Goal: Download file/media

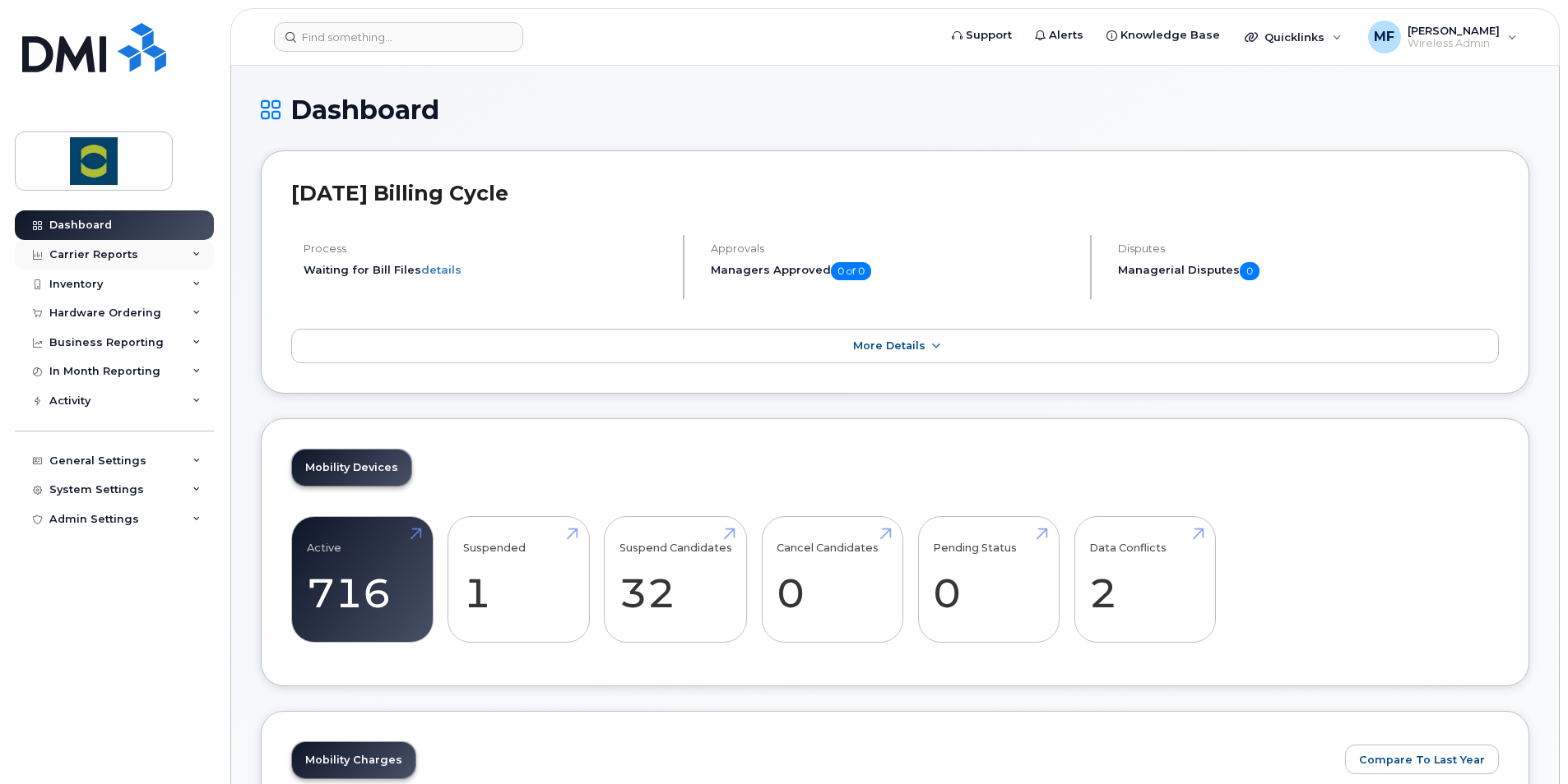
click at [164, 252] on div "Carrier Reports" at bounding box center [114, 255] width 199 height 30
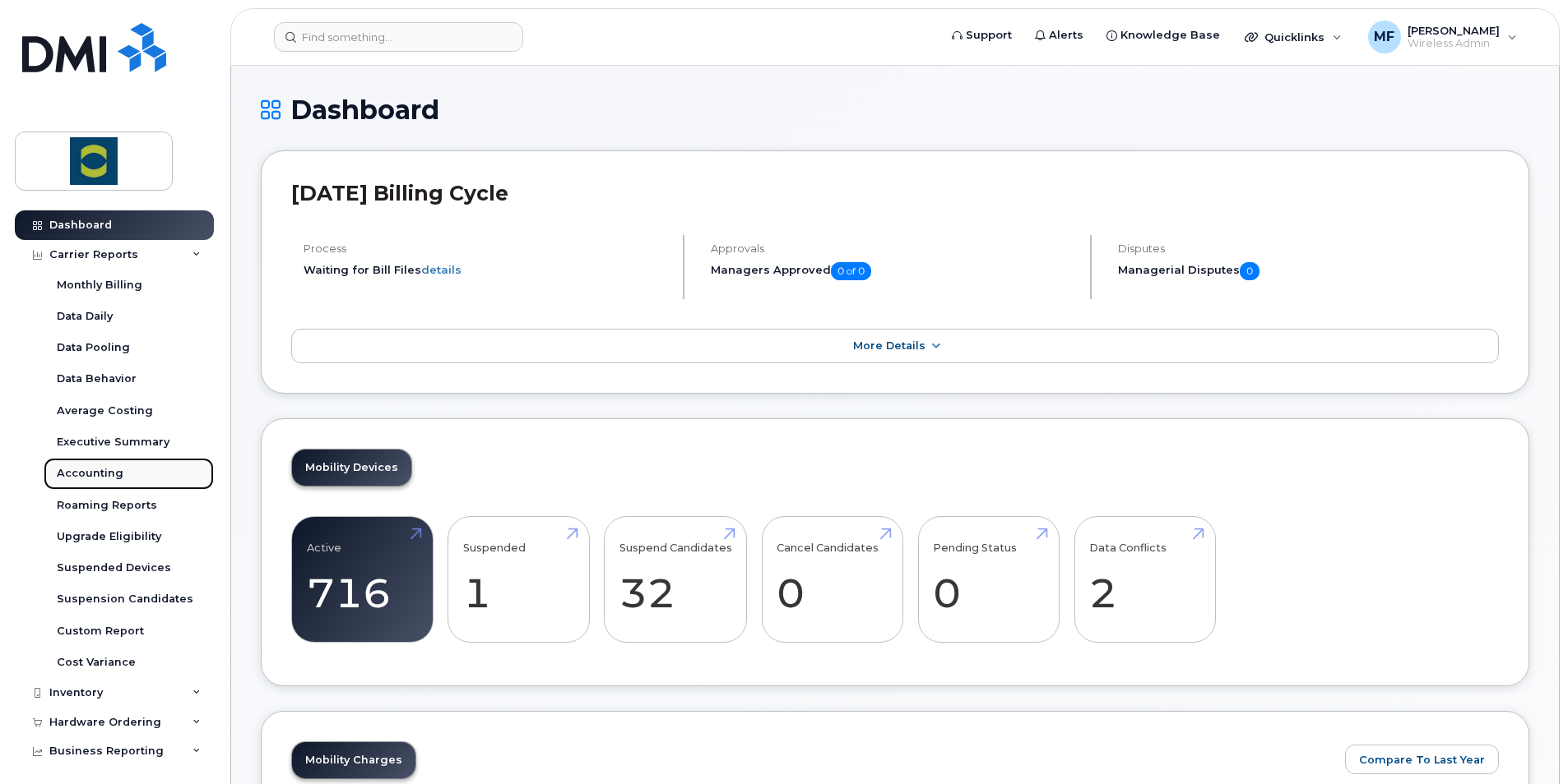
click at [110, 462] on link "Accounting" at bounding box center [128, 473] width 170 height 32
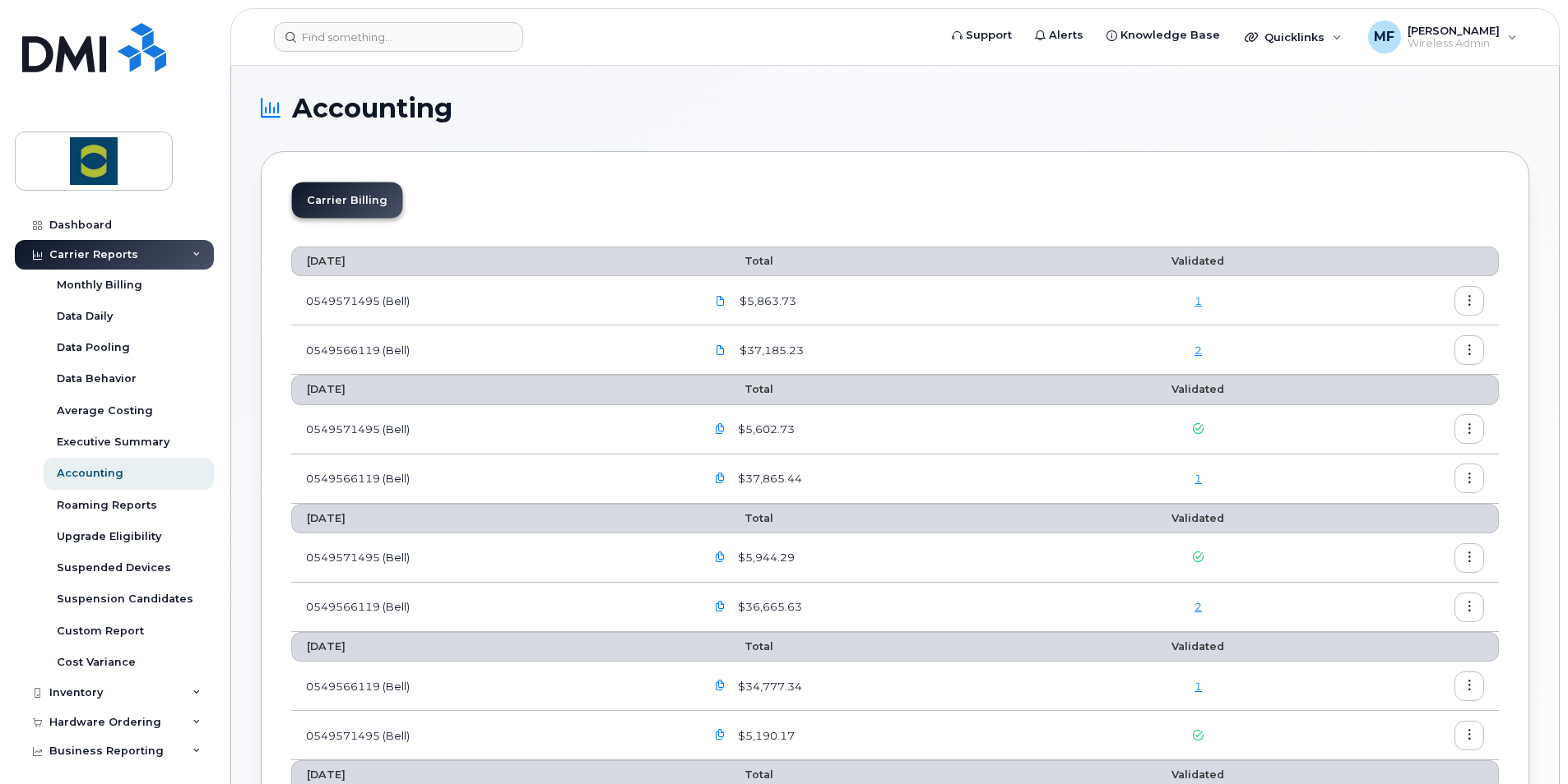
click at [1467, 296] on icon "button" at bounding box center [1468, 300] width 10 height 10
click at [1400, 359] on div "Download" at bounding box center [1409, 367] width 146 height 32
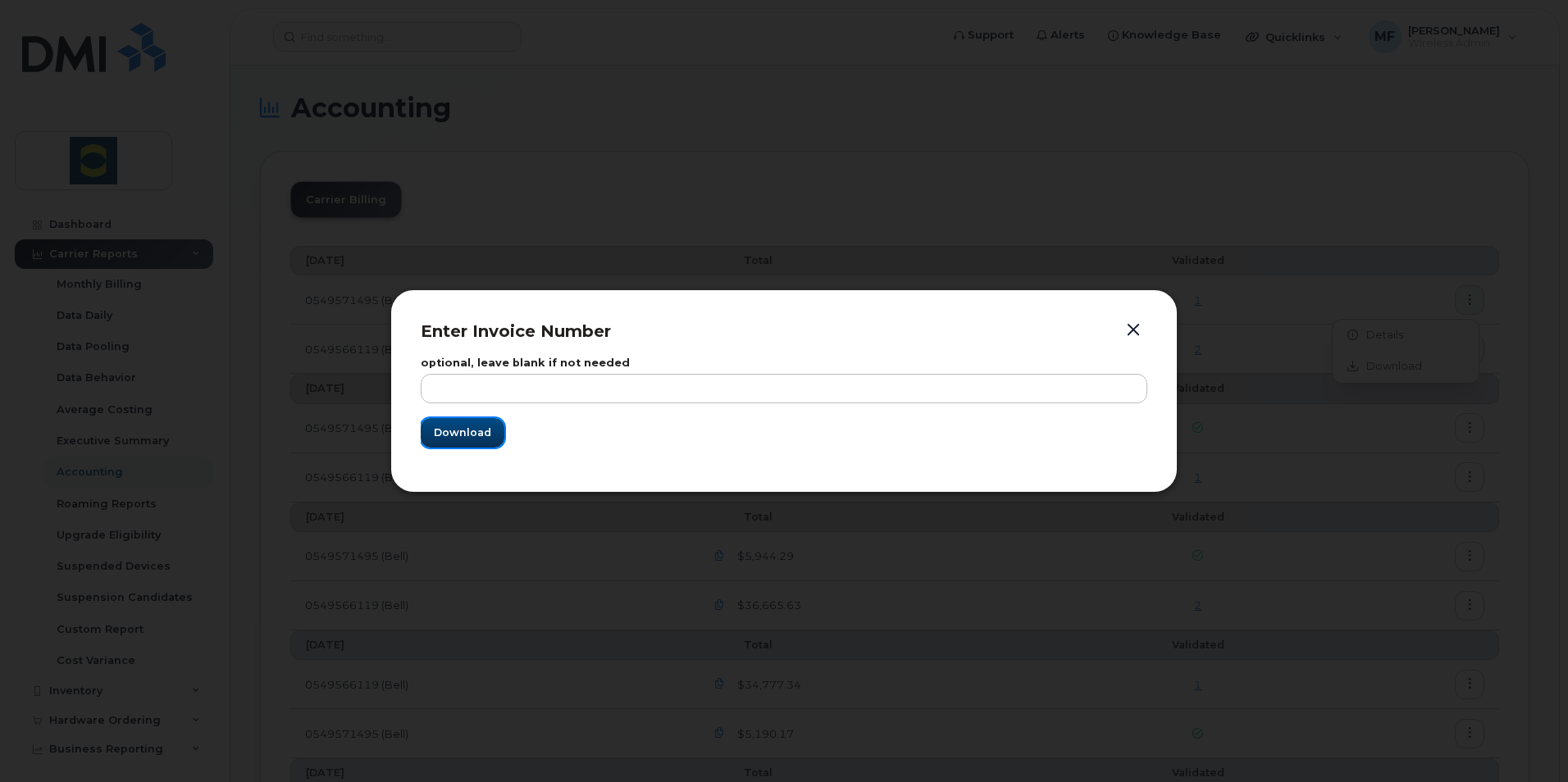
click at [448, 426] on span "Download" at bounding box center [463, 432] width 58 height 16
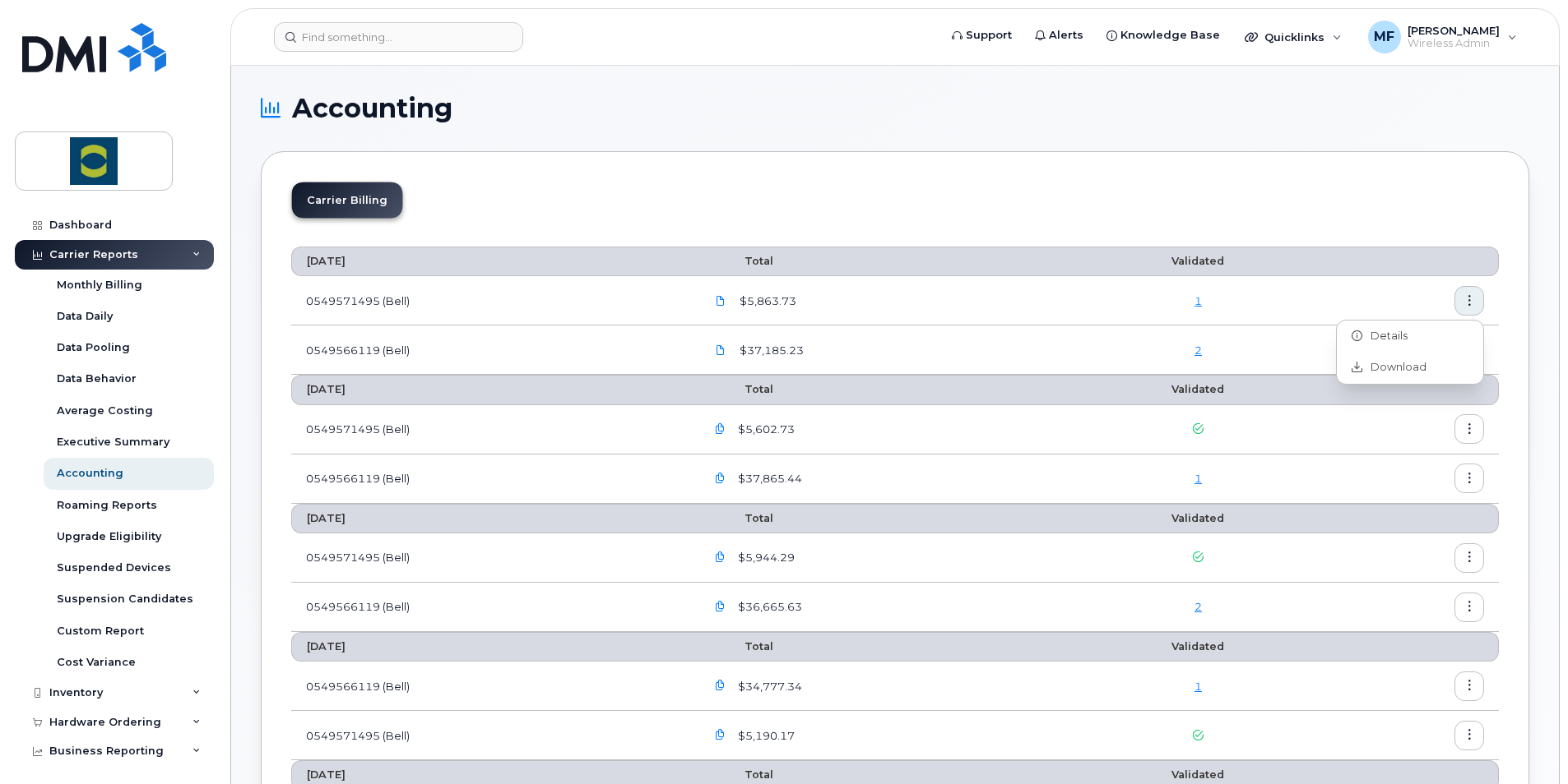
drag, startPoint x: 1042, startPoint y: 176, endPoint x: 1125, endPoint y: 194, distance: 84.9
click at [1477, 291] on button "button" at bounding box center [1469, 301] width 30 height 30
click at [1437, 366] on div "Download" at bounding box center [1409, 367] width 146 height 32
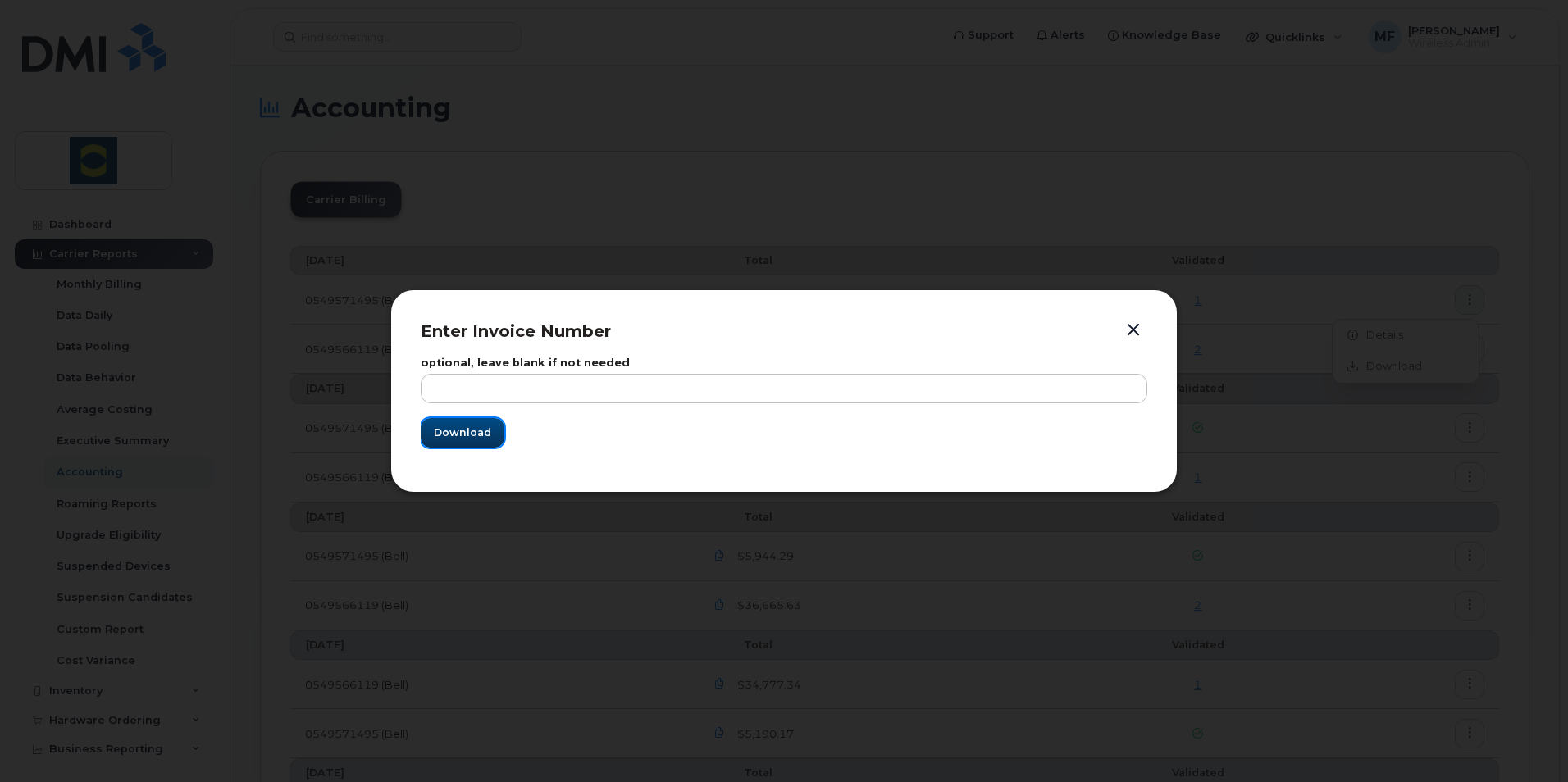
click at [475, 422] on button "Download" at bounding box center [462, 433] width 84 height 30
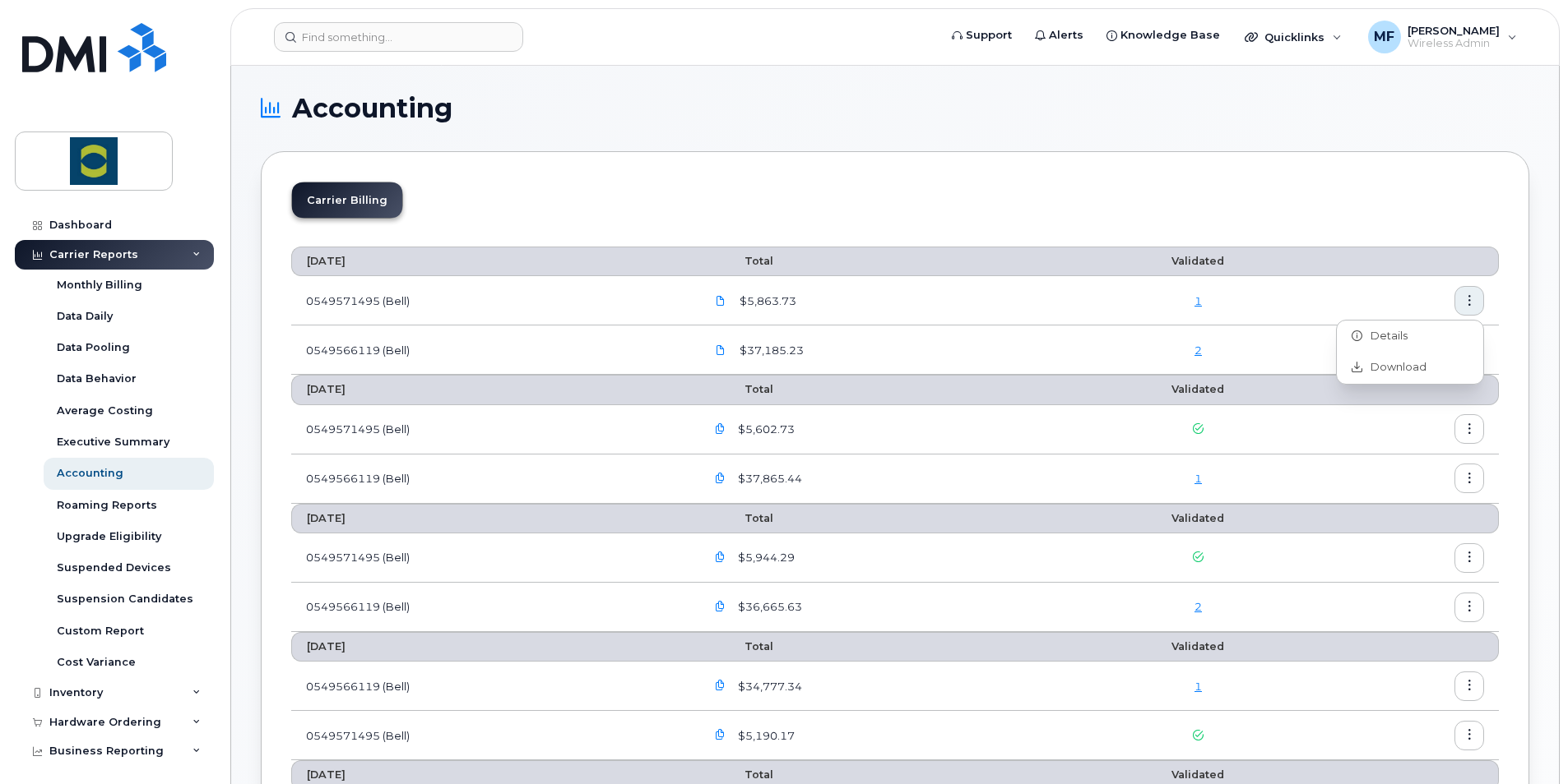
click at [1450, 29] on span "[PERSON_NAME]" at bounding box center [1453, 31] width 92 height 13
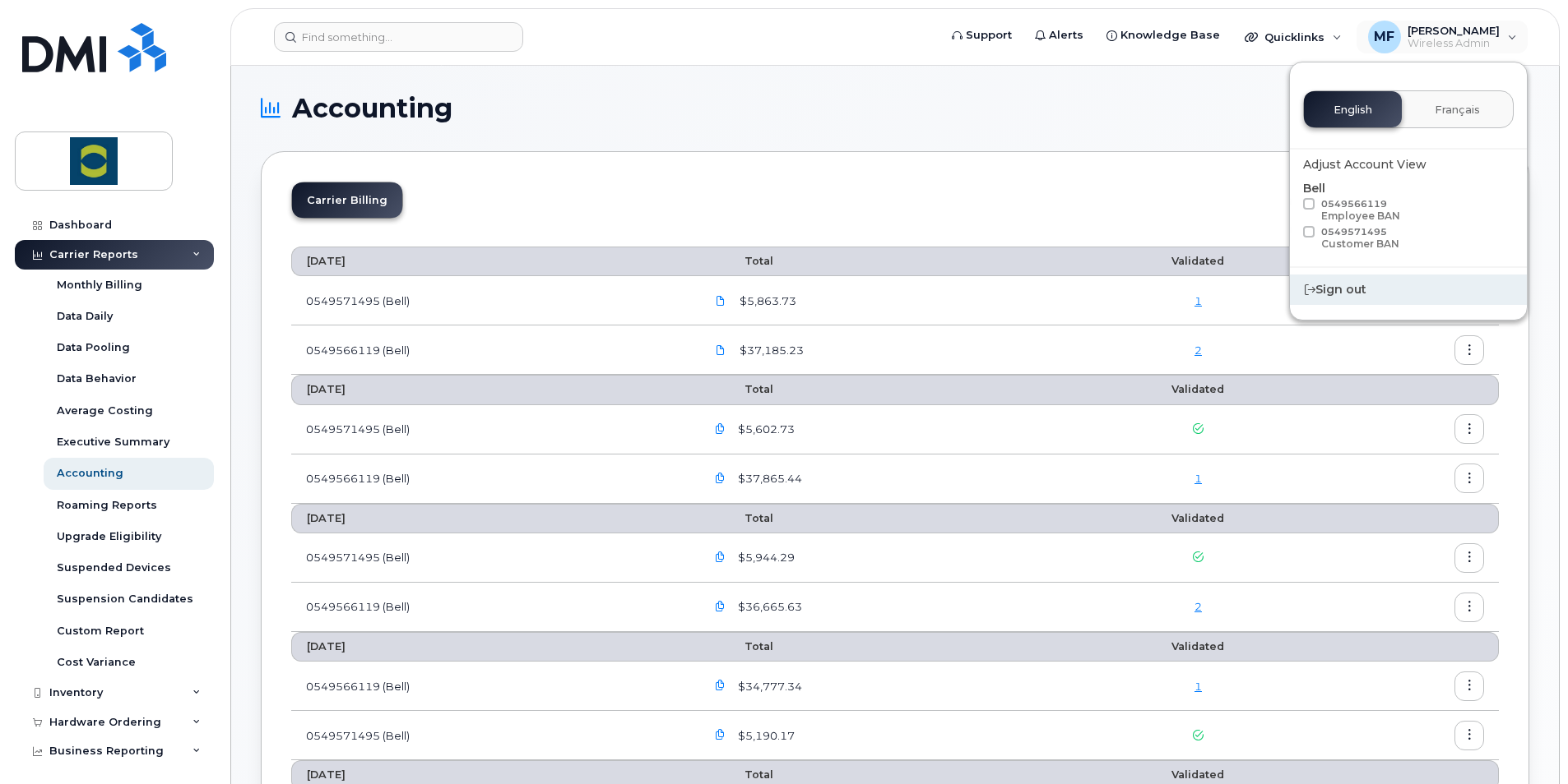
click at [1342, 280] on div "Sign out" at bounding box center [1408, 289] width 237 height 31
